Goal: Task Accomplishment & Management: Manage account settings

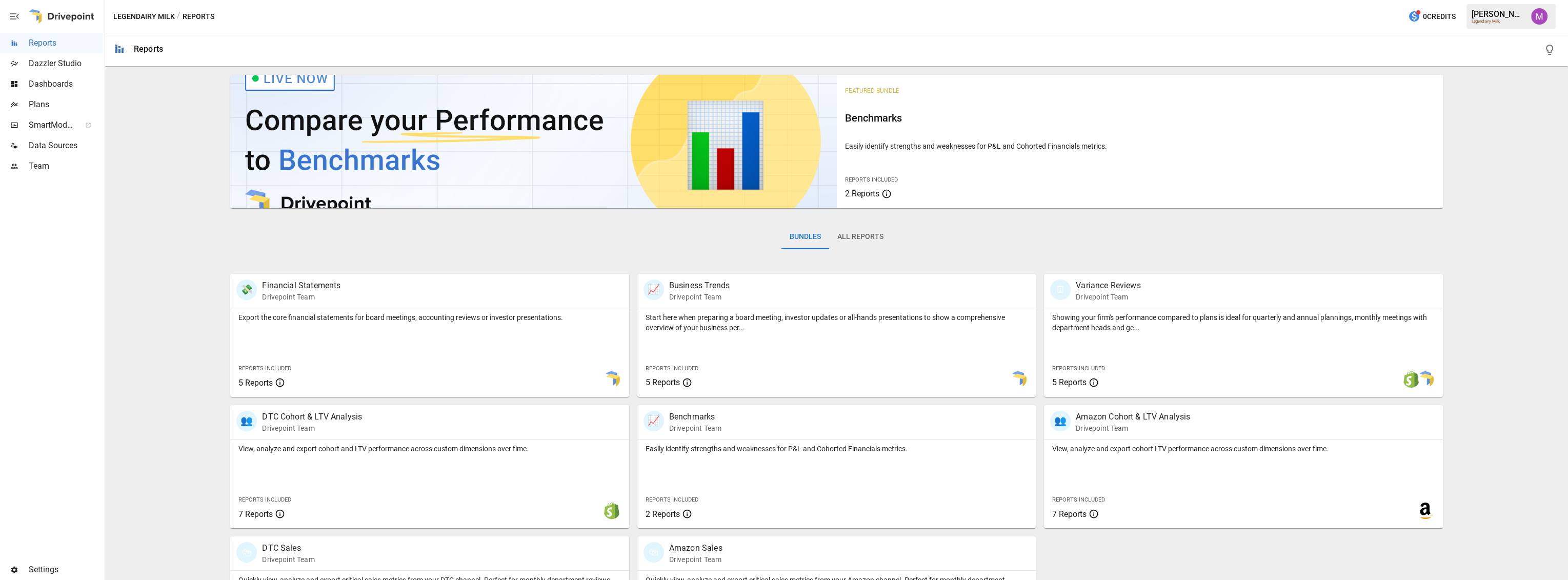
click at [20, 561] on div "Settings" at bounding box center [51, 570] width 103 height 21
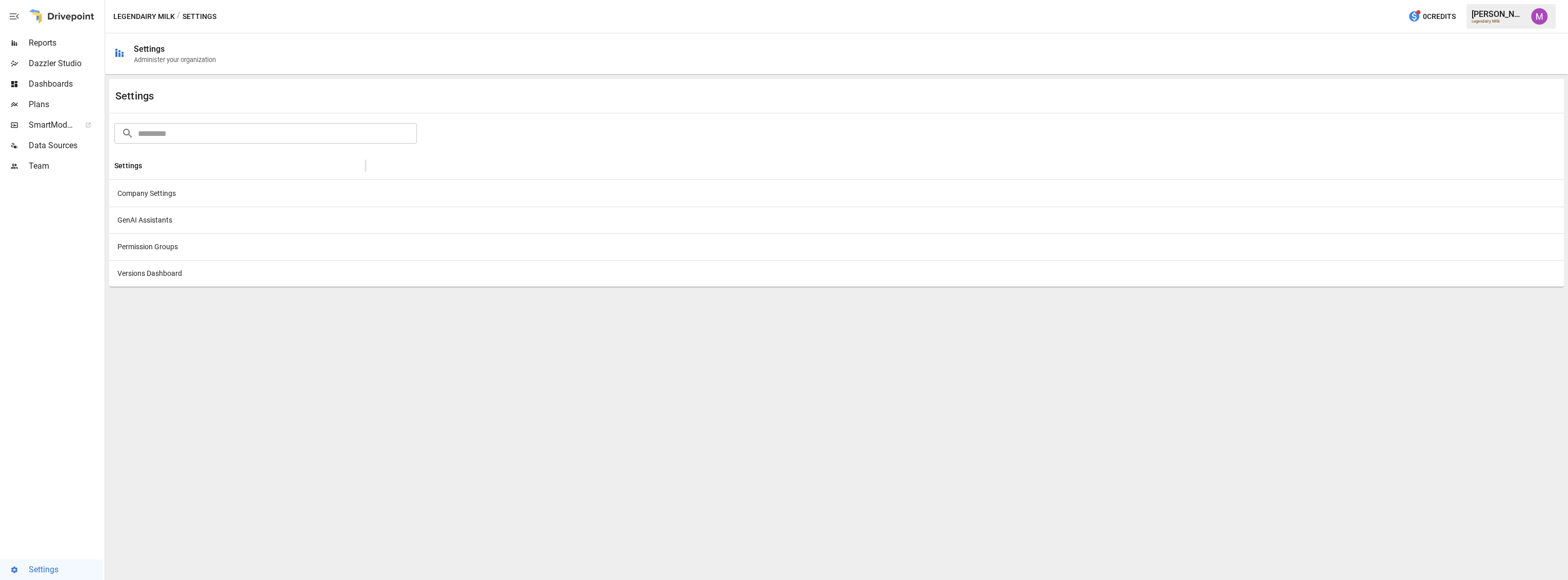
click at [182, 193] on div "Company Settings" at bounding box center [237, 193] width 256 height 27
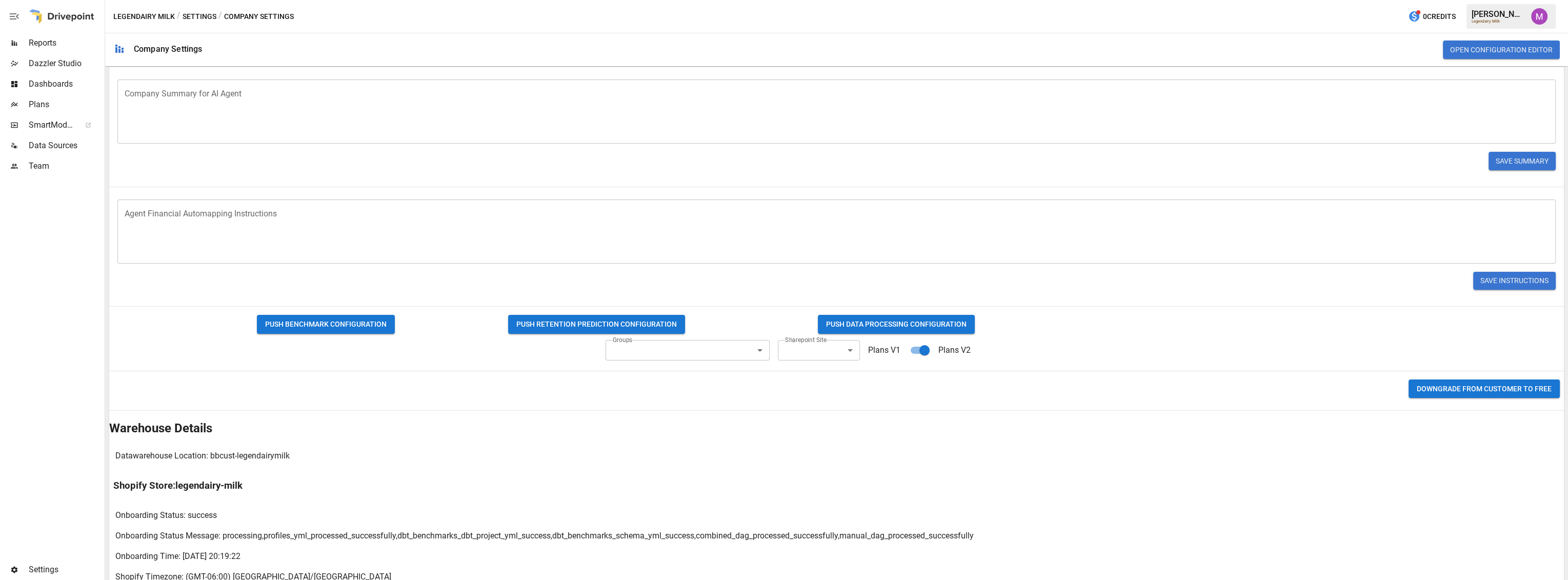
scroll to position [243, 0]
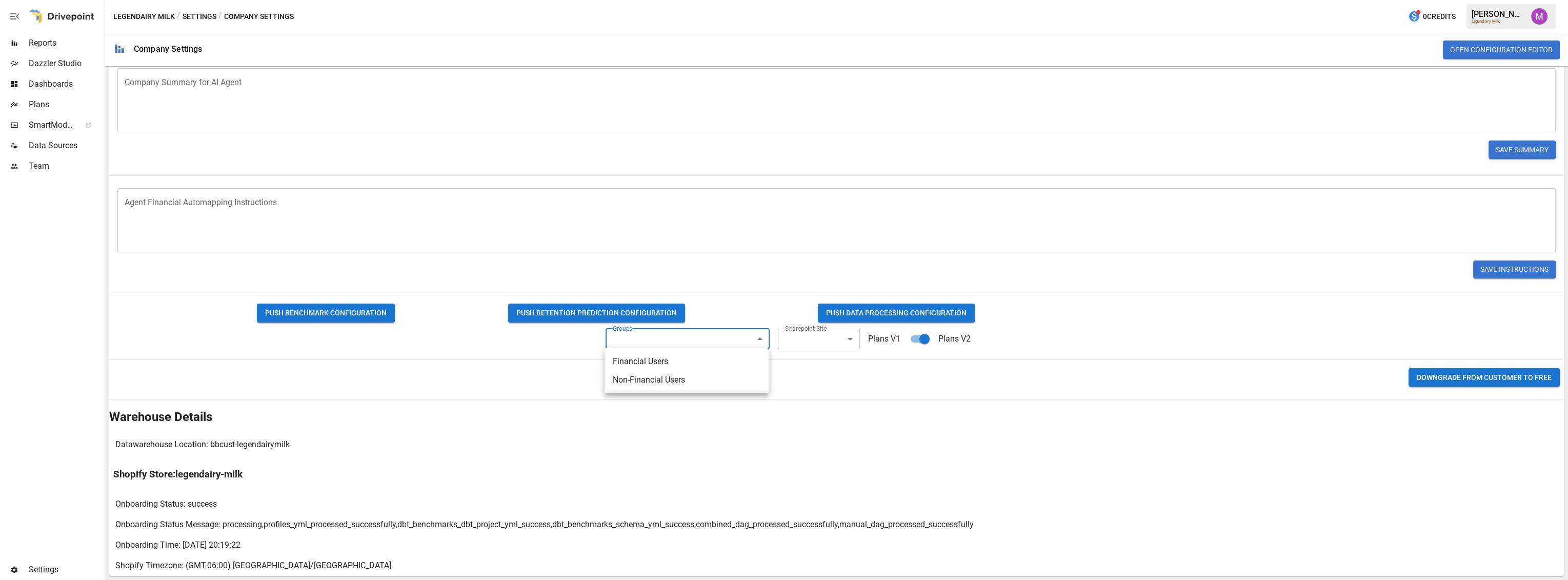
click at [728, 0] on body "Reports Dazzler Studio Dashboards Plans SmartModel ™ Data Sources Team Settings…" at bounding box center [784, 0] width 1568 height 0
click at [818, 335] on div at bounding box center [784, 290] width 1568 height 580
click at [817, 0] on body "Reports Dazzler Studio Dashboards Plans SmartModel ™ Data Sources Team Settings…" at bounding box center [784, 0] width 1568 height 0
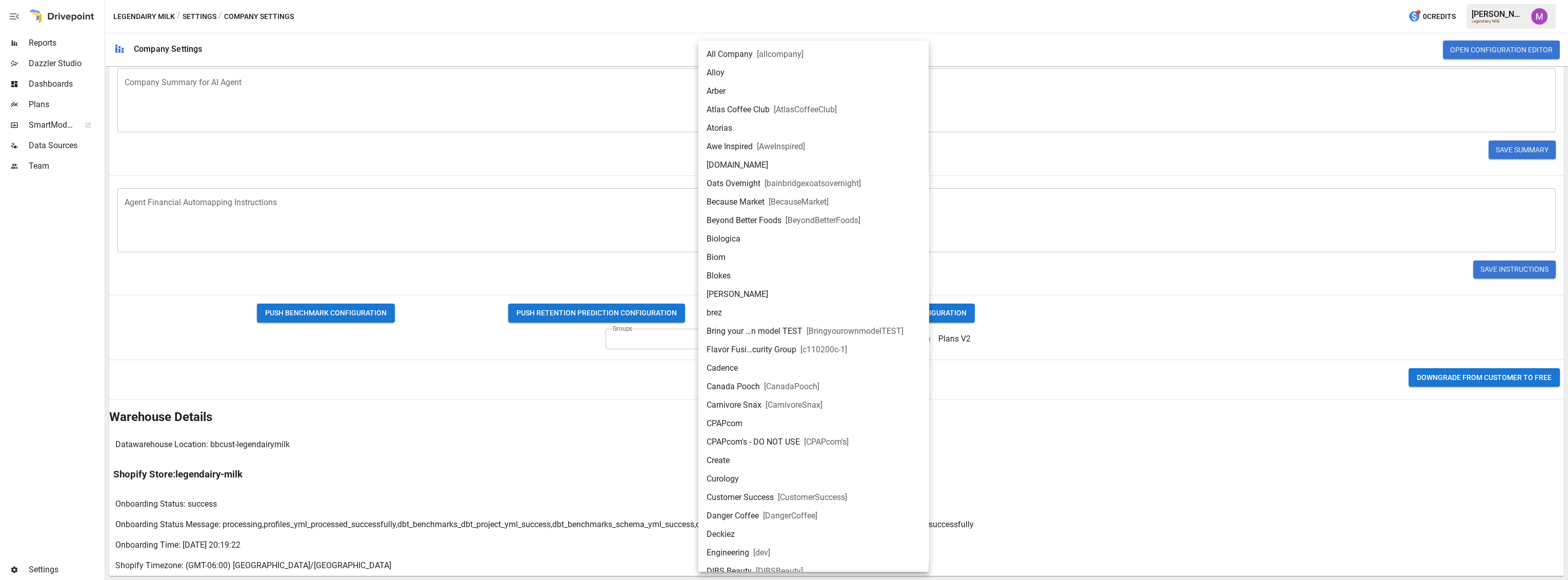
scroll to position [1002, 0]
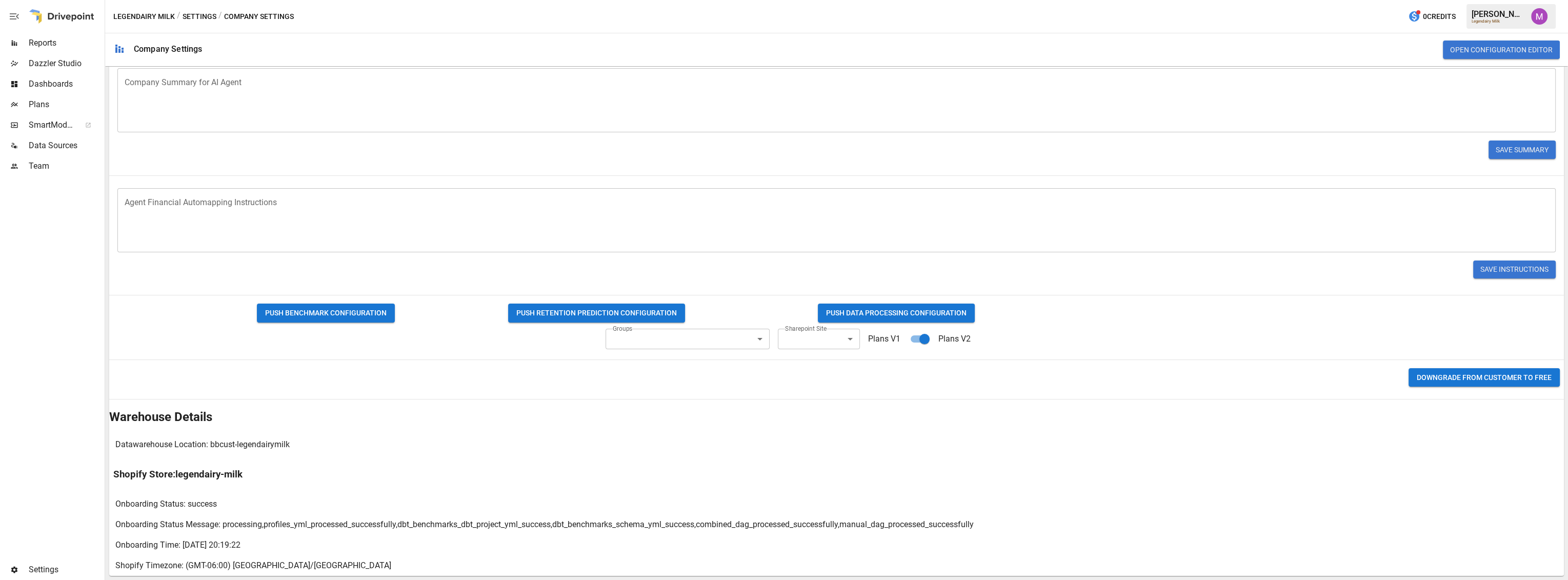
click at [1226, 229] on div "All Company [ allcompany ] Alloy Arber Atlas Coffee Club [ AtlasCoffeeClub ] At…" at bounding box center [784, 290] width 1568 height 580
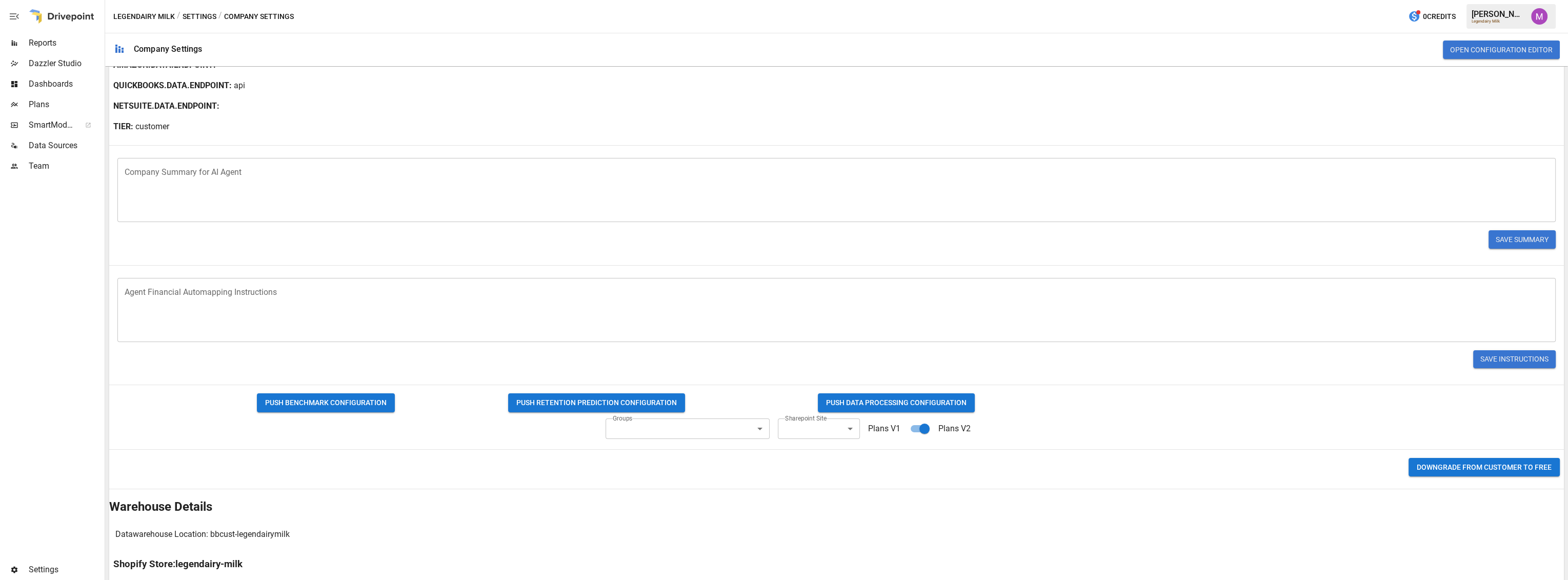
scroll to position [0, 0]
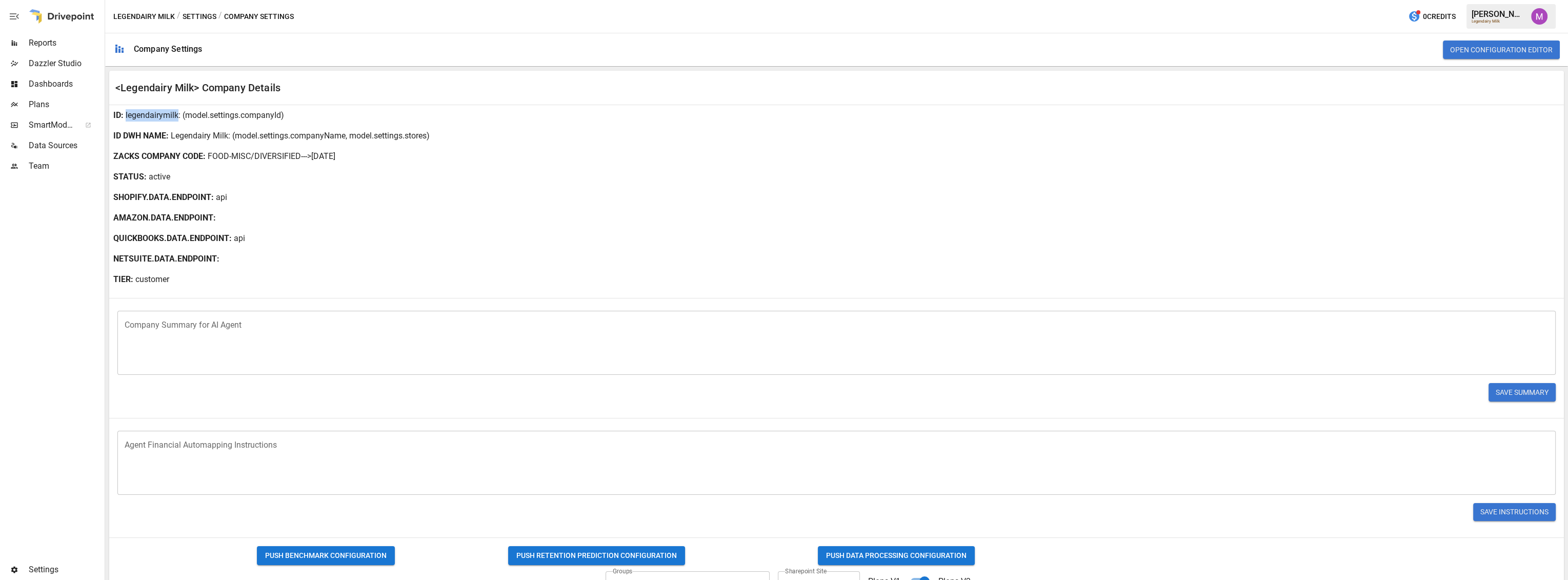
drag, startPoint x: 126, startPoint y: 113, endPoint x: 177, endPoint y: 116, distance: 51.1
click at [177, 116] on p "legendairymilk" at bounding box center [152, 115] width 53 height 12
copy p "legendairymilk"
click at [173, 134] on p "Legendairy Milk" at bounding box center [200, 135] width 57 height 12
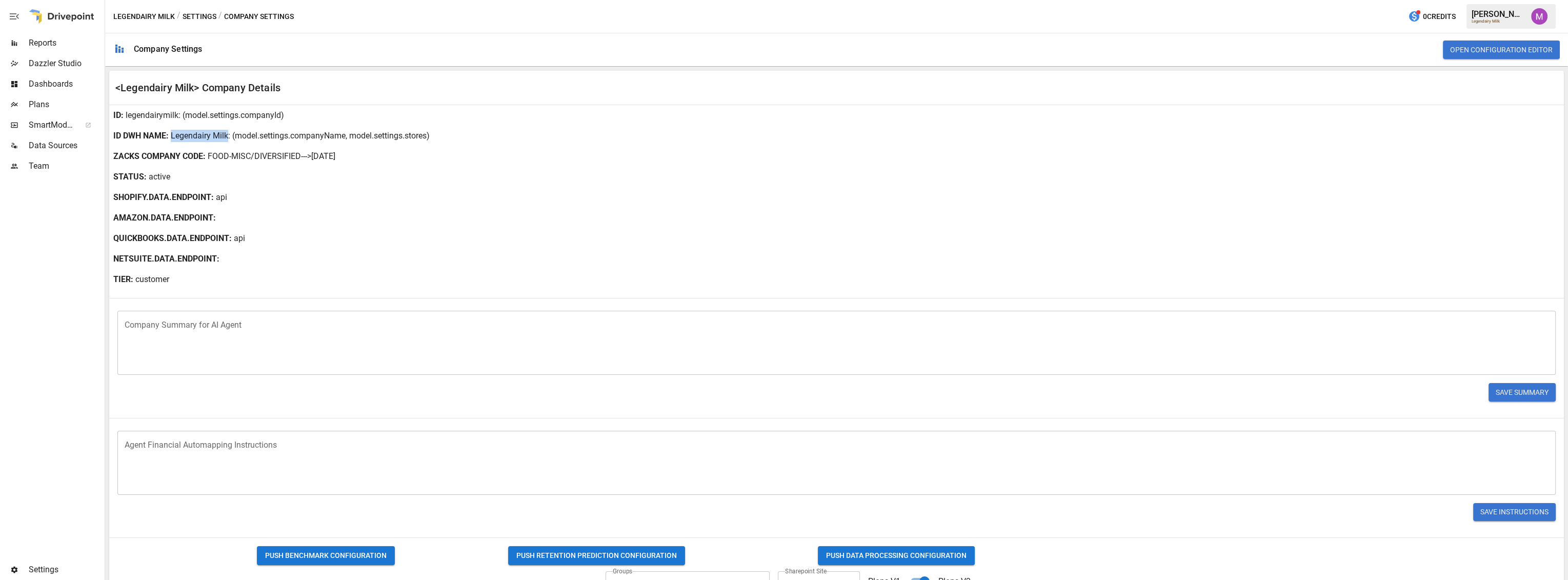
drag, startPoint x: 173, startPoint y: 136, endPoint x: 227, endPoint y: 141, distance: 54.2
click at [227, 141] on p "Legendairy Milk" at bounding box center [200, 135] width 57 height 12
copy p "Legendairy Milk"
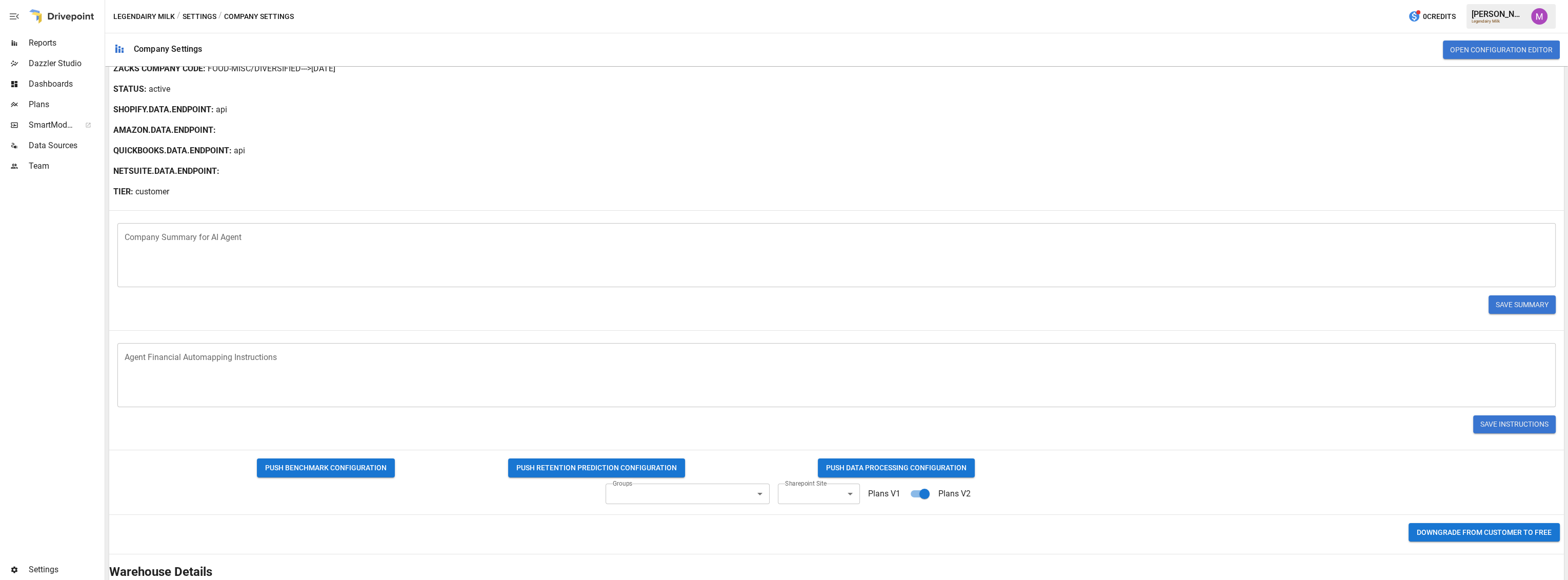
scroll to position [114, 0]
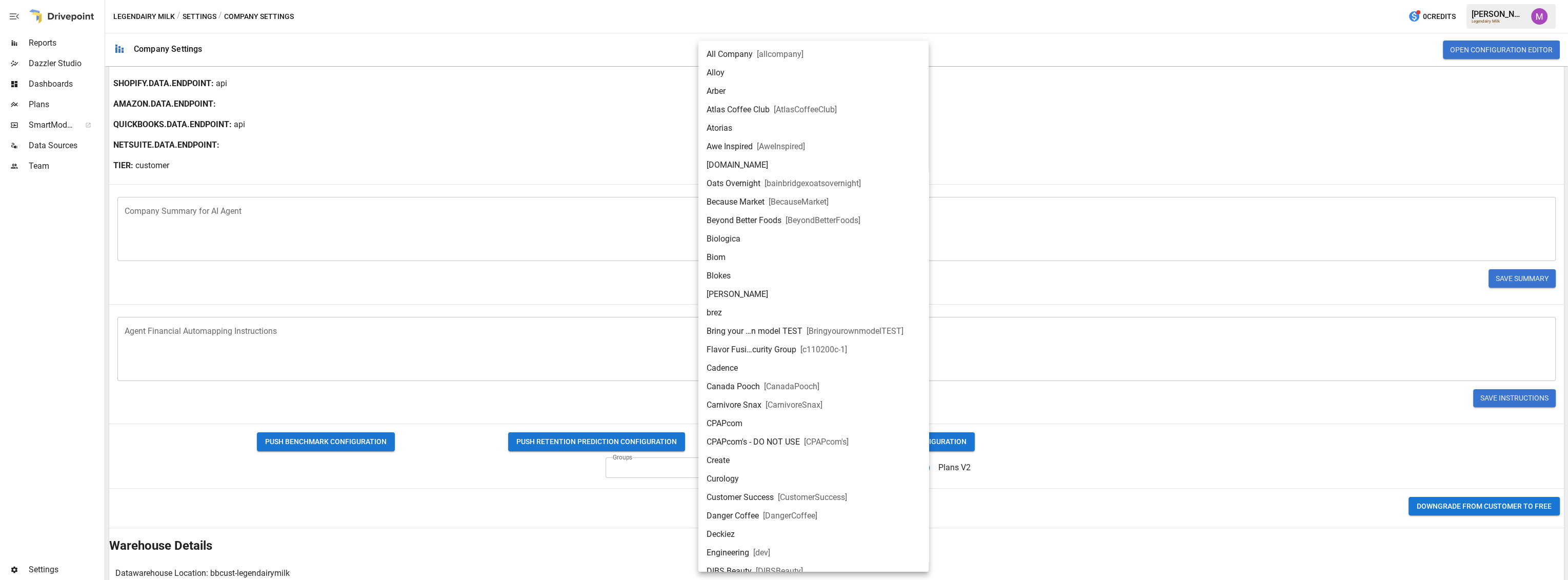
click at [823, 0] on body "Reports Dazzler Studio Dashboards Plans SmartModel ™ Data Sources Team Settings…" at bounding box center [784, 0] width 1568 height 0
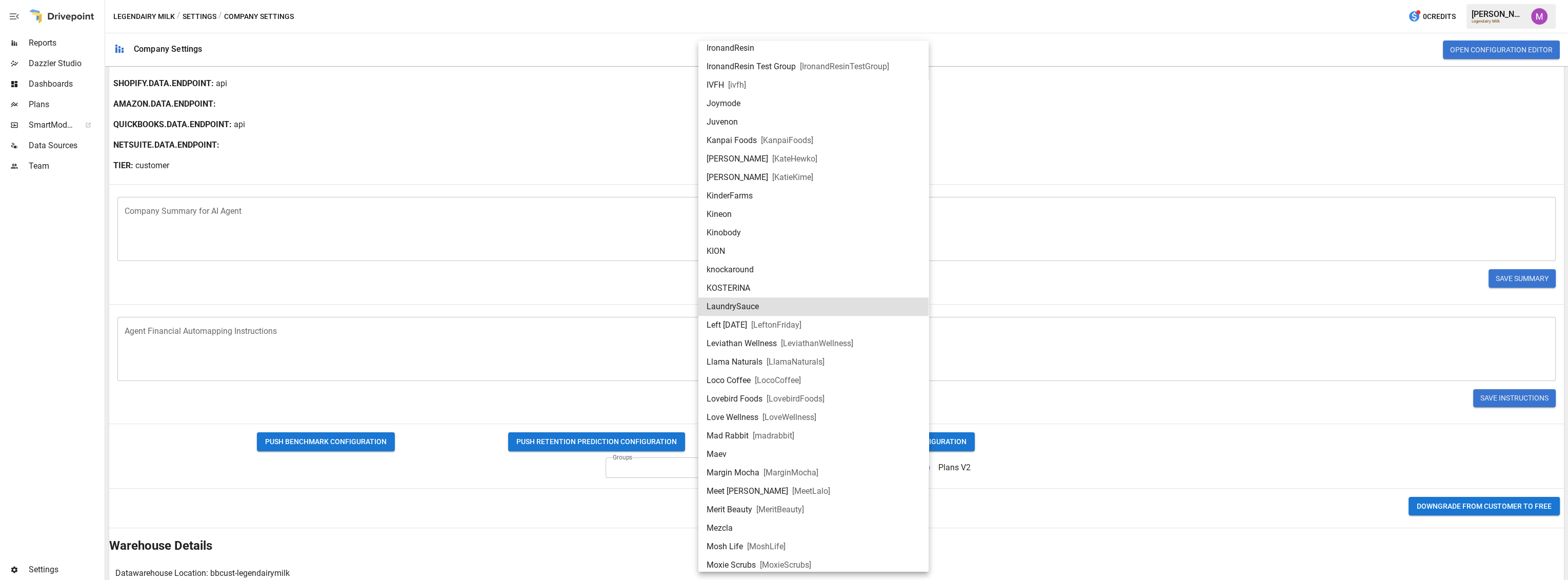
scroll to position [1060, 0]
